Goal: Information Seeking & Learning: Learn about a topic

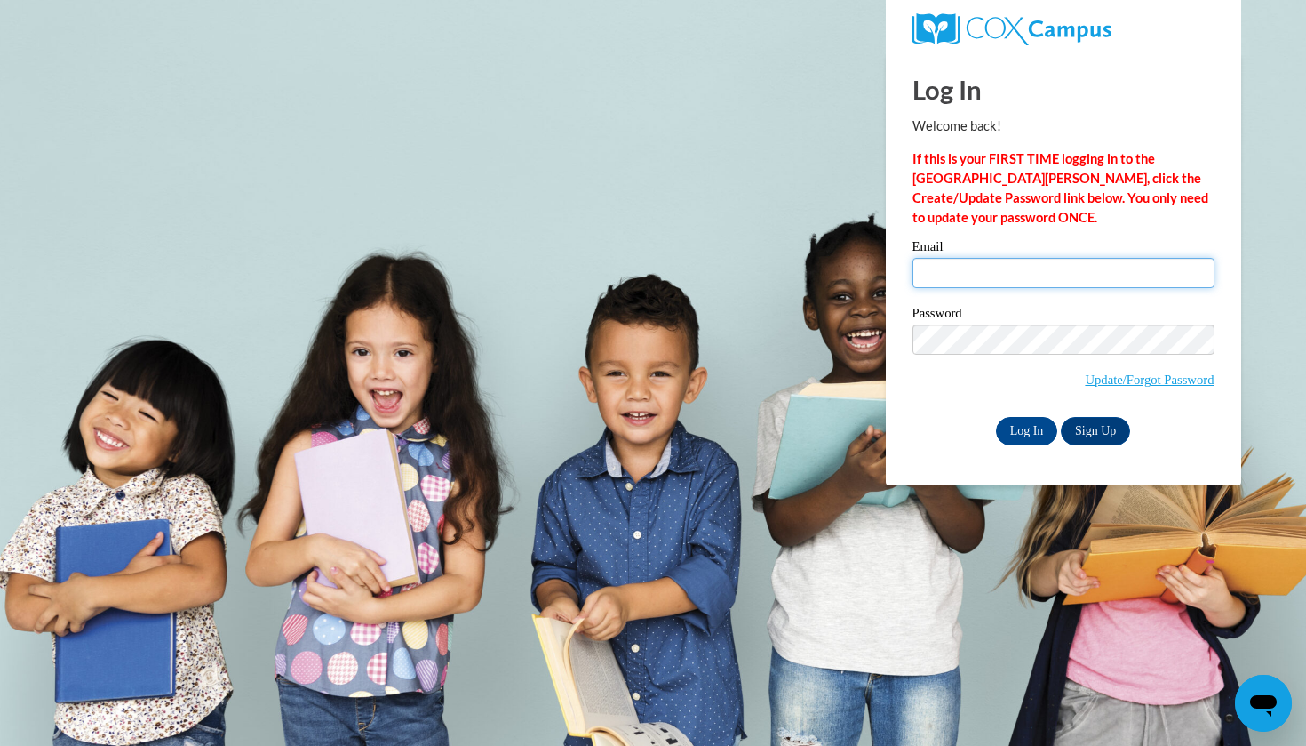
type input "tosborne@tiger.brenau.edu"
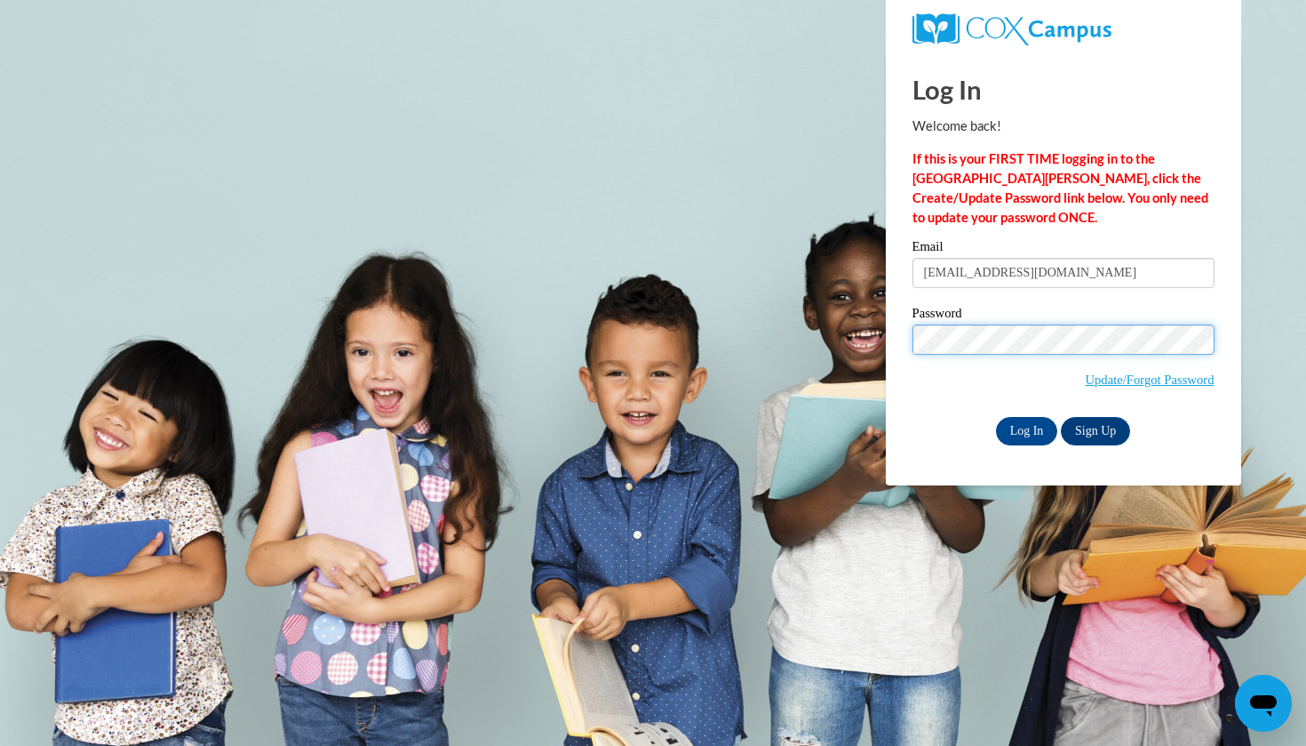
click at [1025, 427] on input "Log In" at bounding box center [1027, 431] width 62 height 28
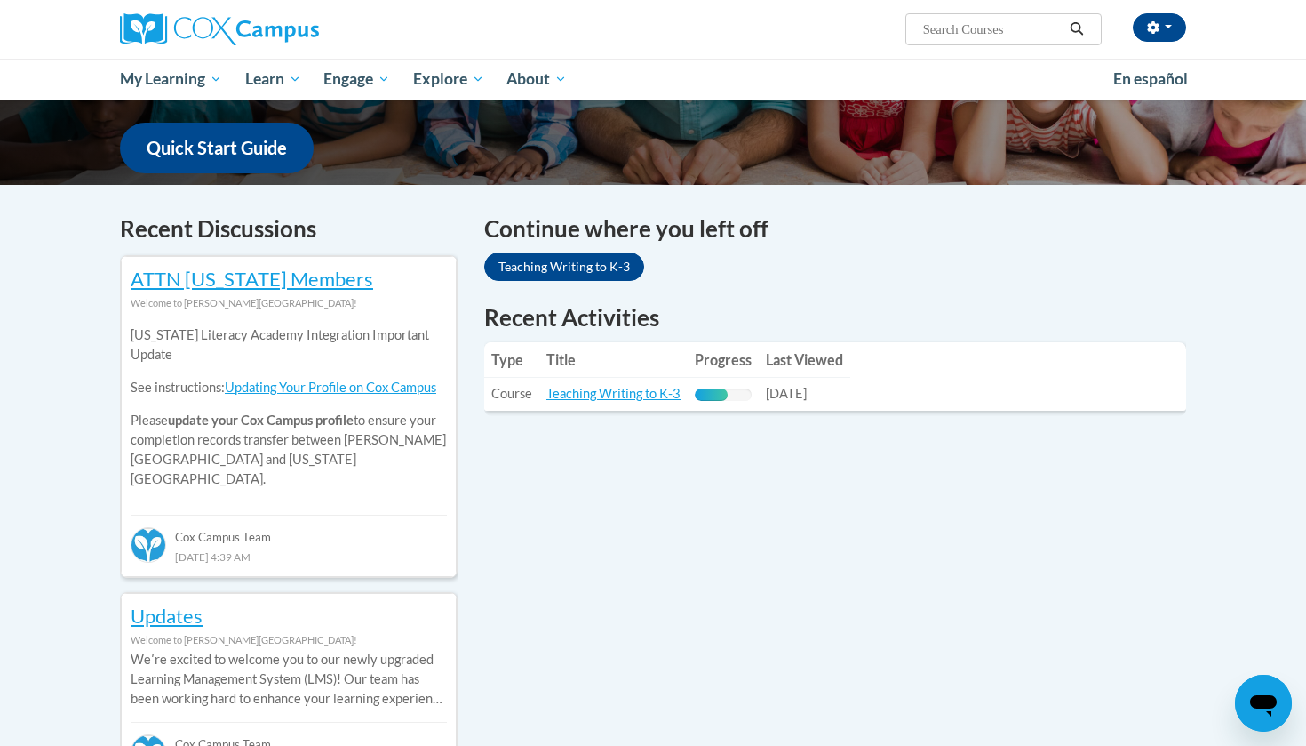
scroll to position [441, 0]
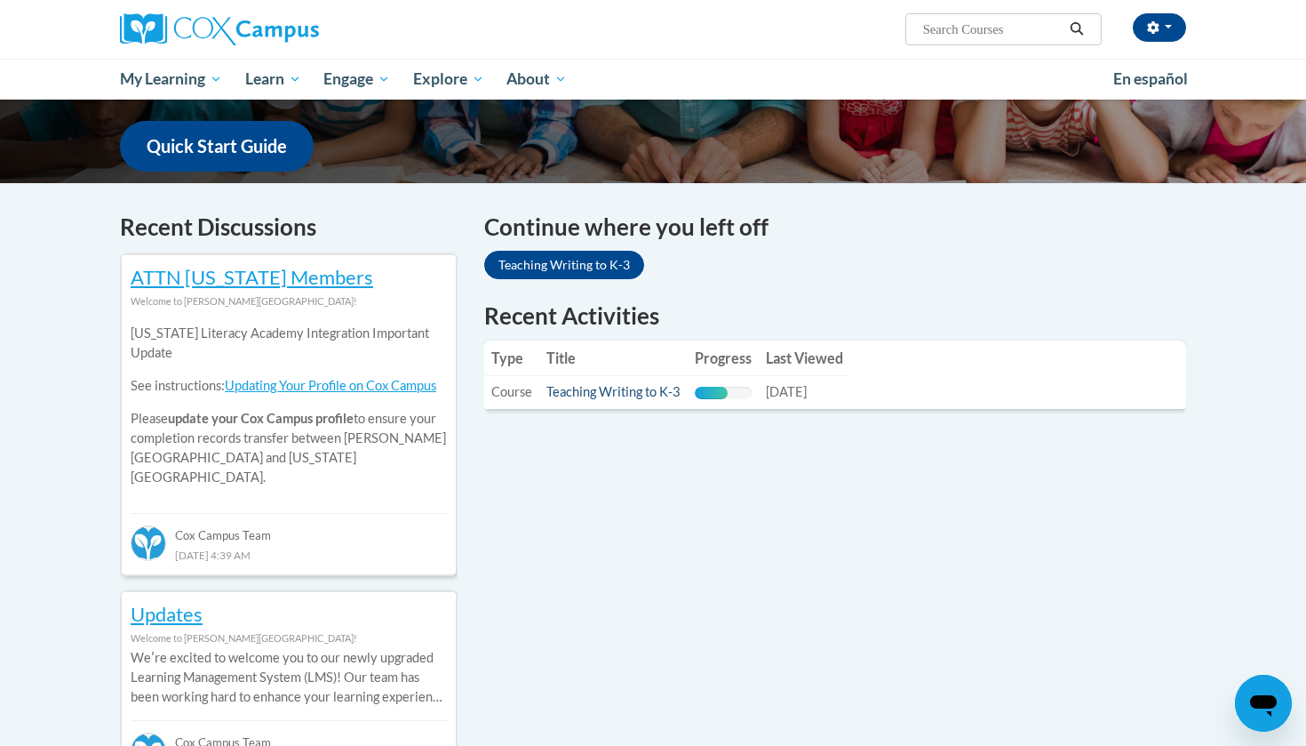
click at [655, 390] on link "Teaching Writing to K-3" at bounding box center [614, 391] width 134 height 15
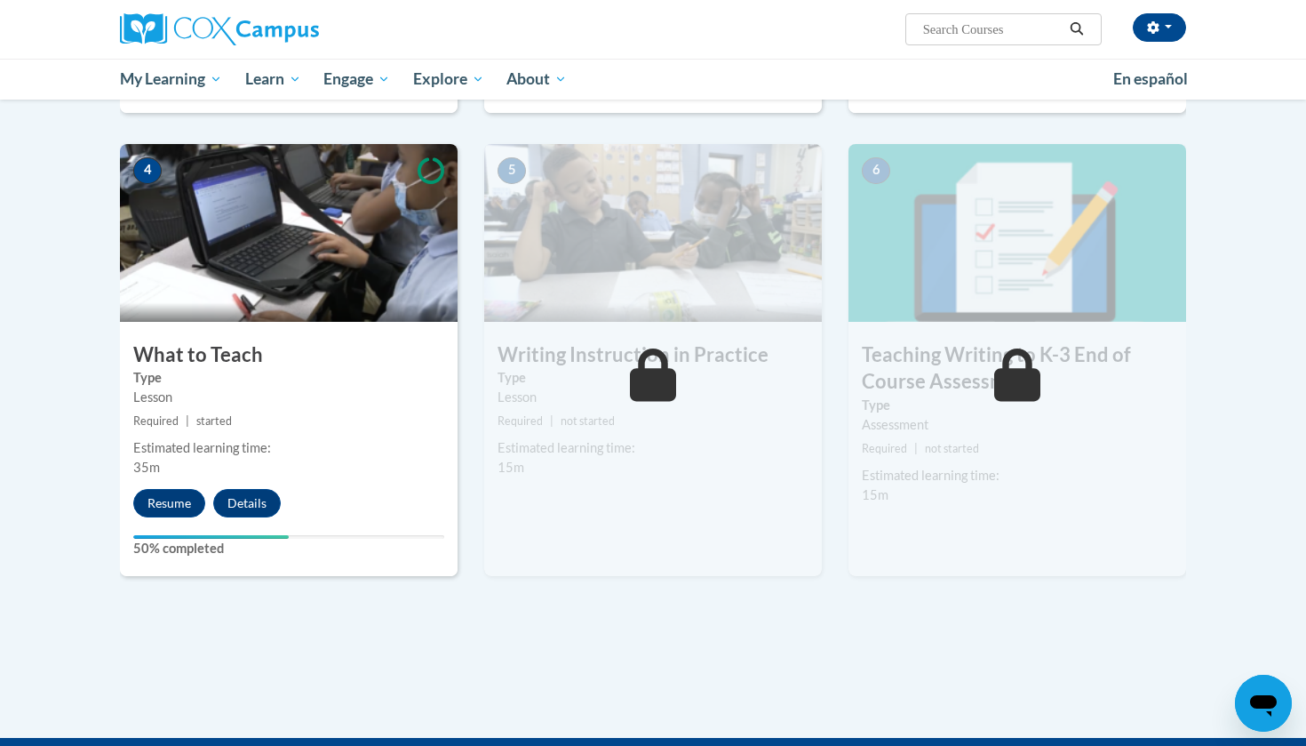
scroll to position [794, 0]
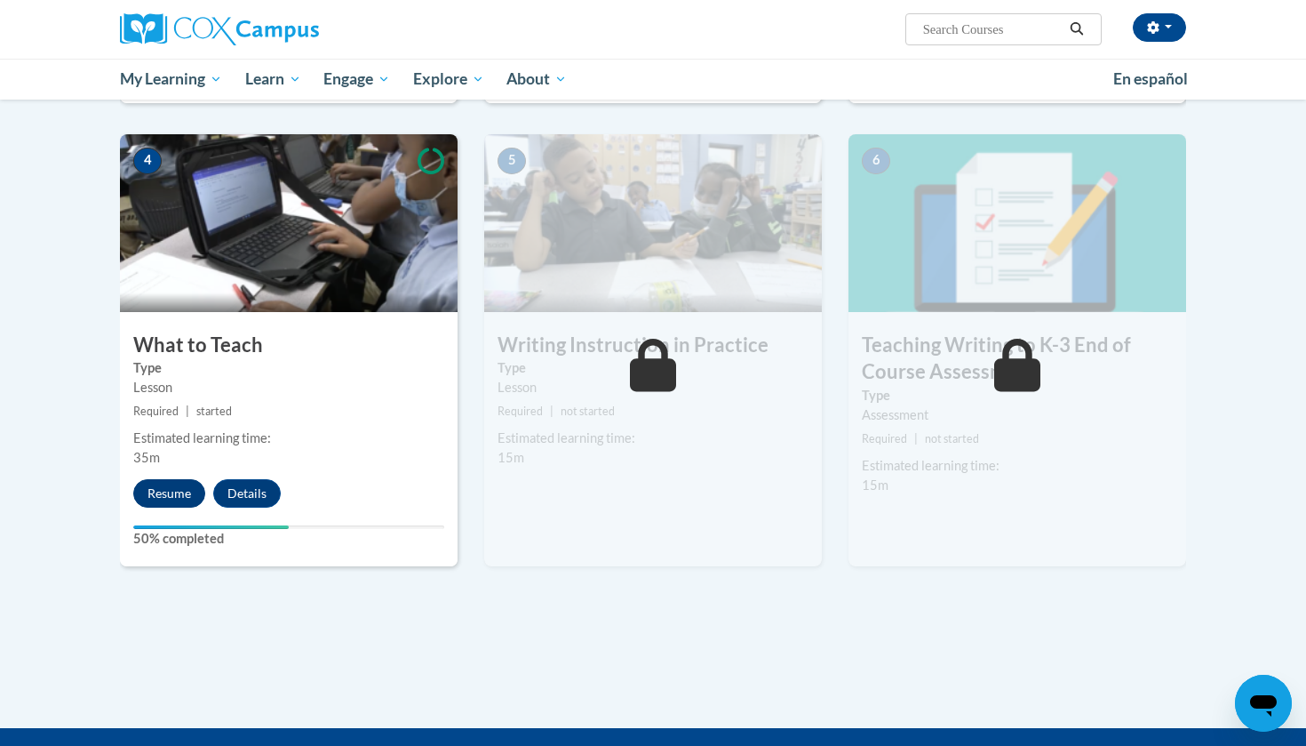
click at [179, 495] on button "Resume" at bounding box center [169, 493] width 72 height 28
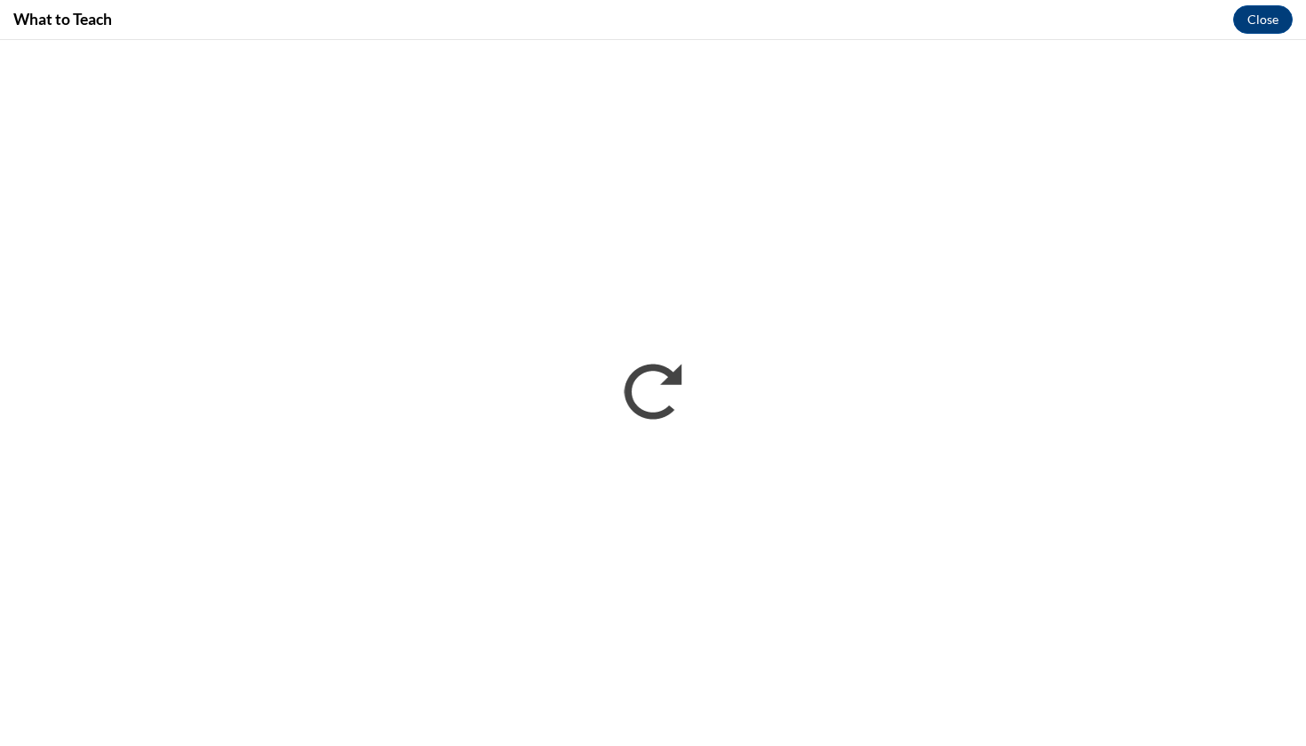
scroll to position [0, 0]
